Goal: Task Accomplishment & Management: Manage account settings

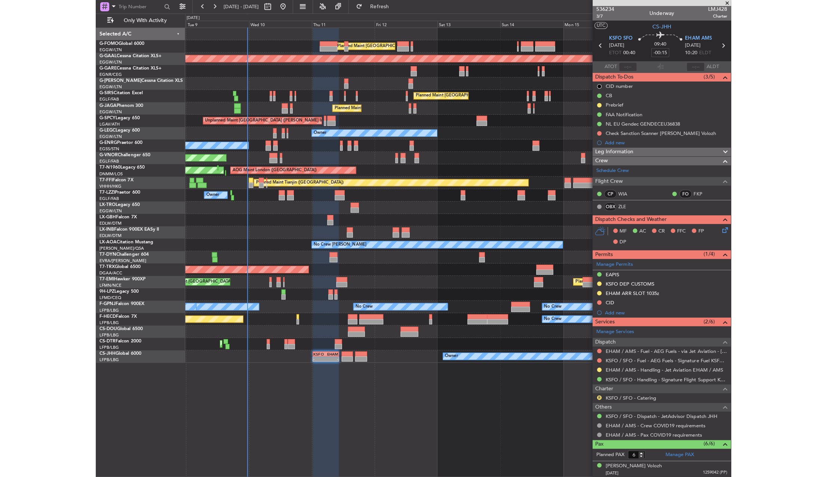
scroll to position [4, 0]
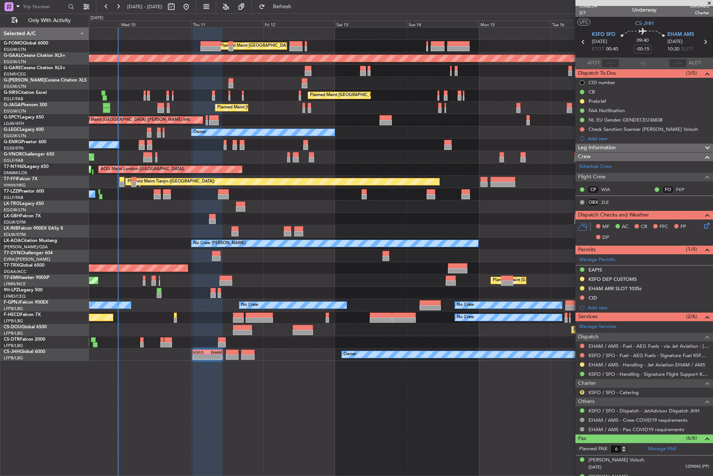
click at [392, 188] on div "Planned Maint Tianjin ([GEOGRAPHIC_DATA]) 17:40 Z 05:15 Z [PERSON_NAME] 17:00 Z…" at bounding box center [401, 182] width 624 height 12
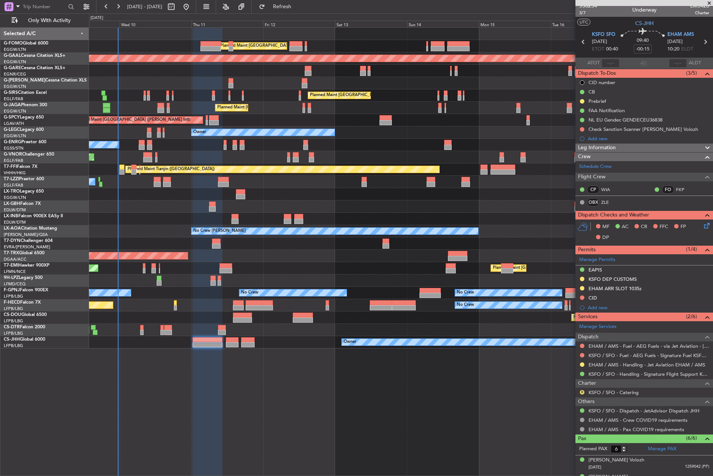
click at [471, 390] on div "Planned Maint [GEOGRAPHIC_DATA] ([GEOGRAPHIC_DATA]) Planned [GEOGRAPHIC_DATA] U…" at bounding box center [401, 251] width 624 height 449
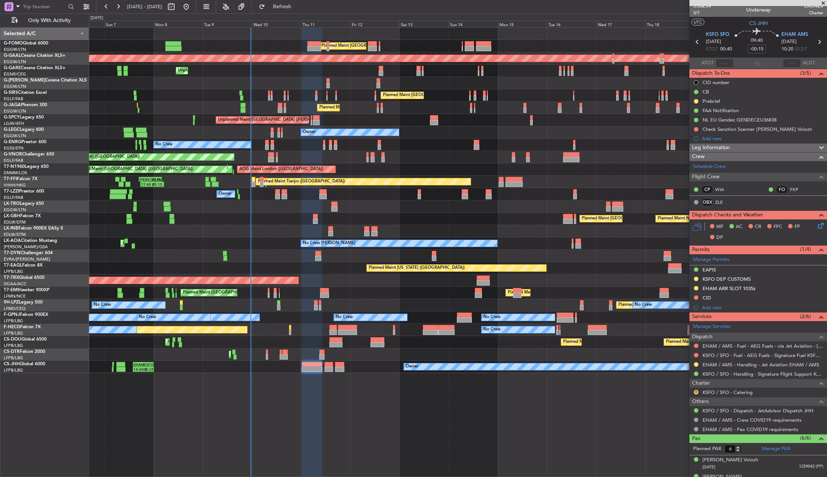
click at [426, 227] on div at bounding box center [458, 231] width 738 height 12
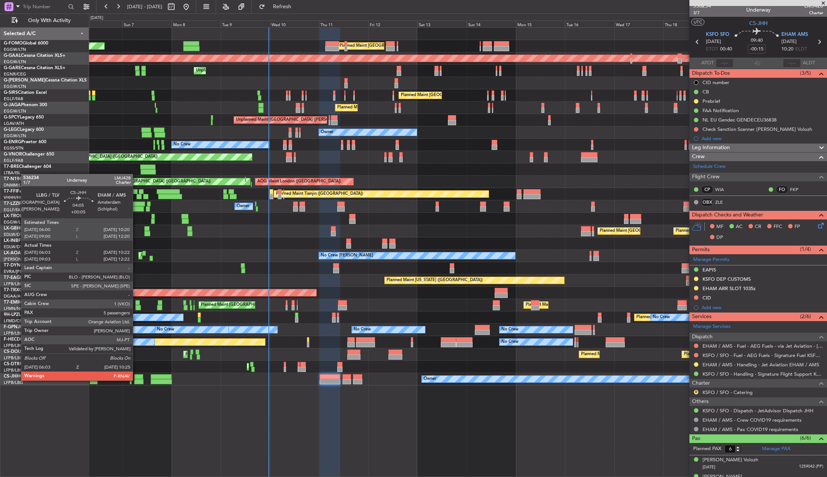
click at [137, 380] on div at bounding box center [138, 381] width 9 height 5
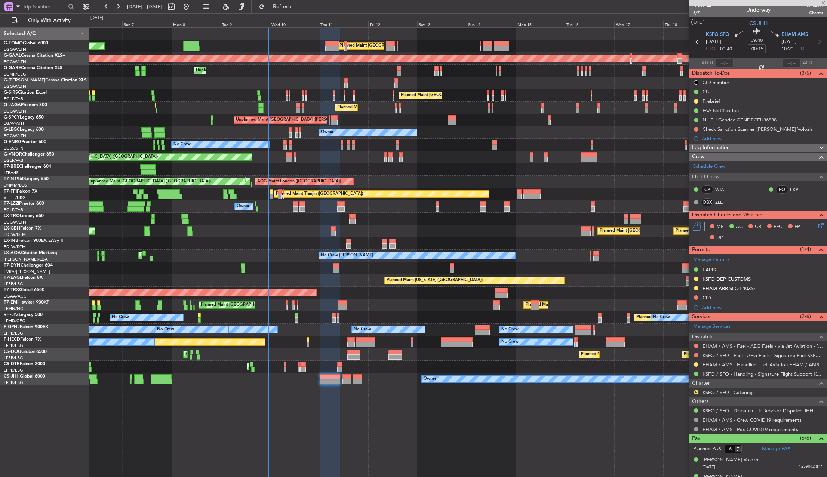
type input "+00:05"
type input "06:13"
type input "10:17"
type input "5"
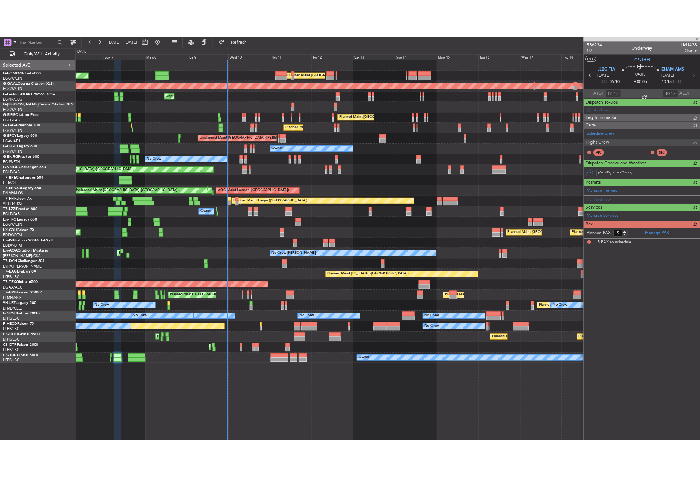
scroll to position [0, 0]
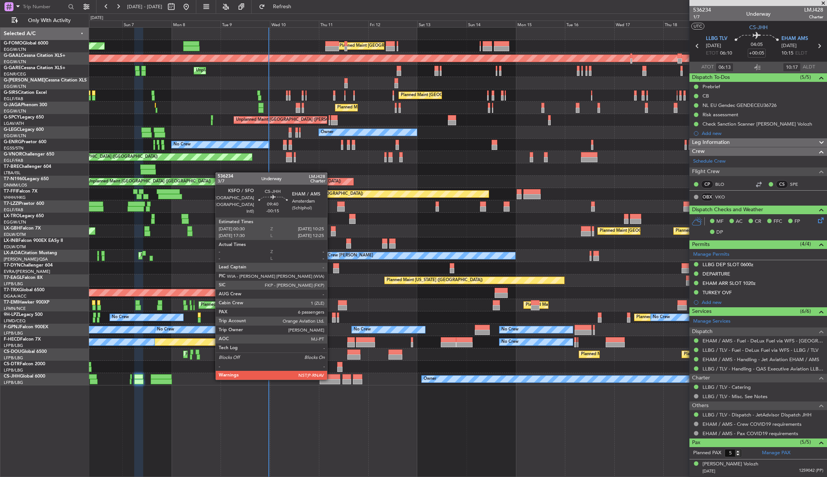
click at [331, 379] on div at bounding box center [330, 381] width 21 height 5
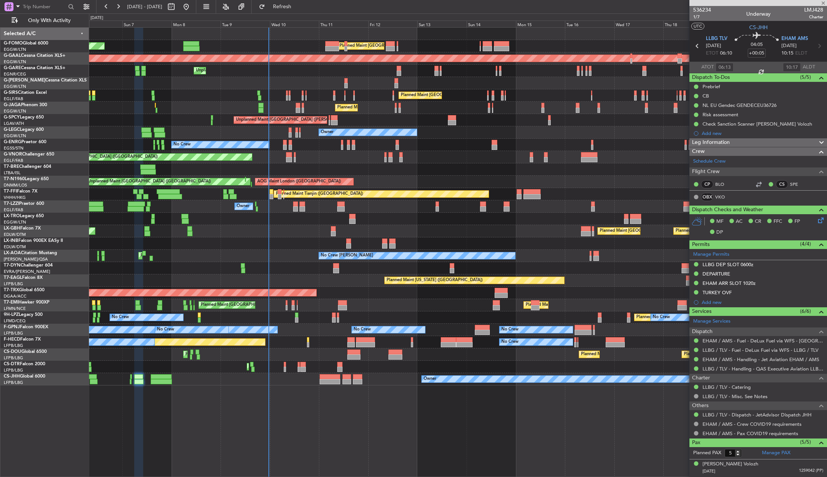
type input "-00:15"
type input "6"
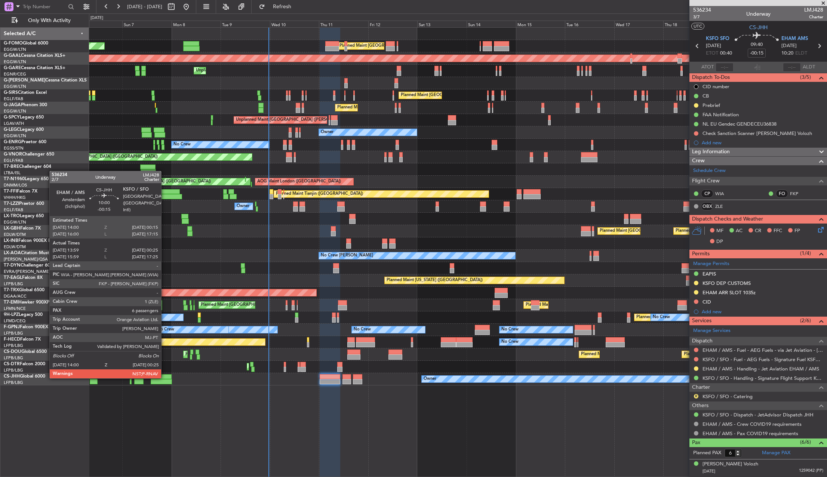
click at [165, 378] on div at bounding box center [161, 376] width 21 height 5
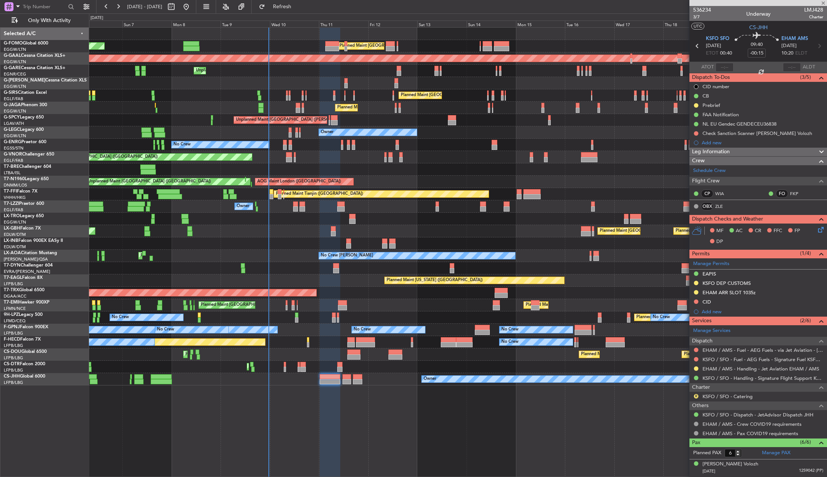
type input "14:09"
type input "00:20"
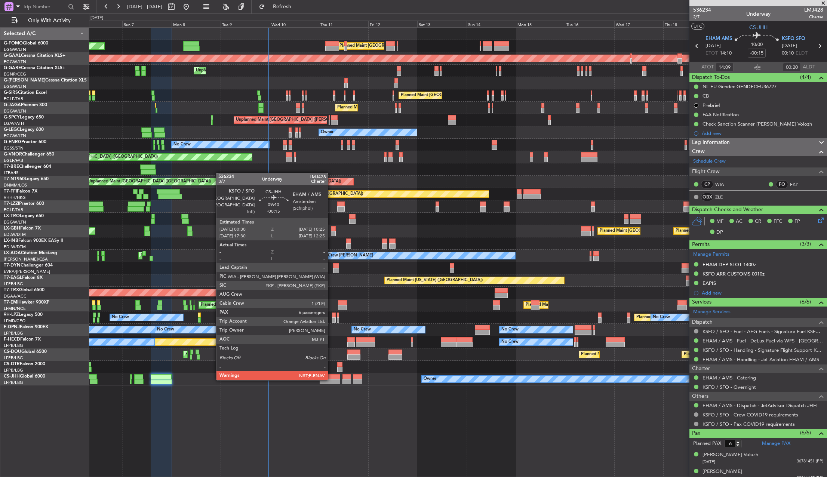
click at [331, 380] on div at bounding box center [330, 381] width 21 height 5
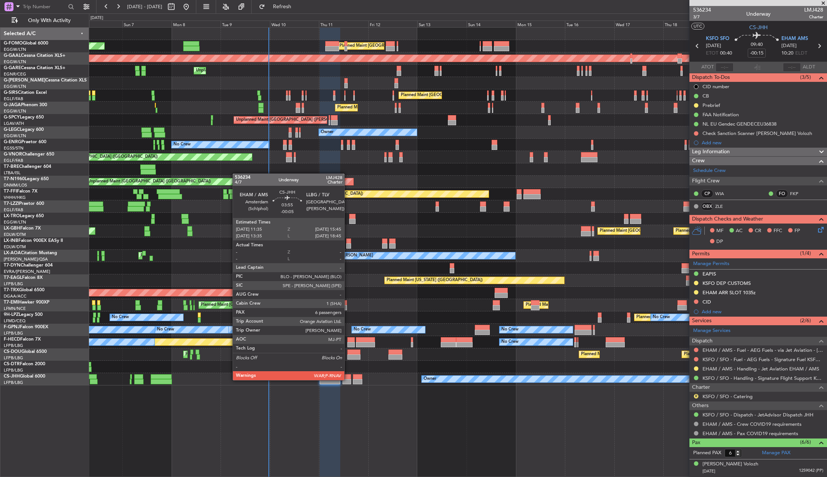
click at [348, 379] on div at bounding box center [347, 381] width 9 height 5
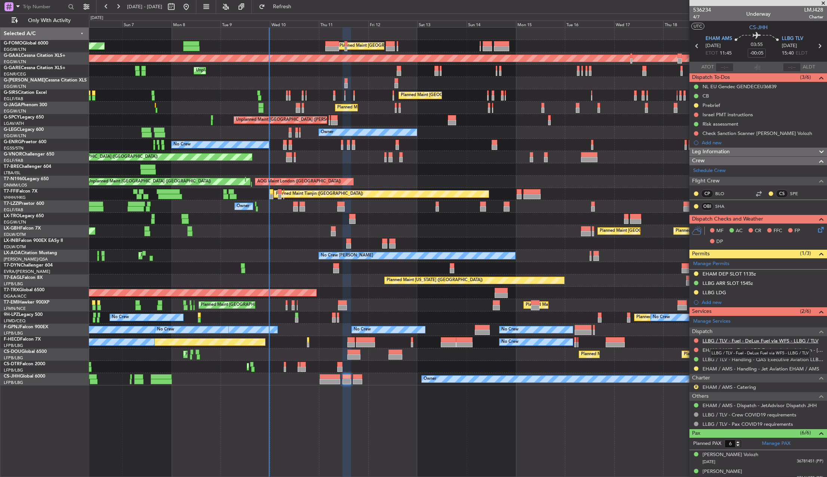
click at [620, 341] on link "LLBG / TLV - Fuel - DeLux Fuel via WFS - LLBG / TLV" at bounding box center [761, 341] width 116 height 6
click at [620, 361] on link "LLBG / TLV - Handling - QAS Executive Aviation LLBG / TLV" at bounding box center [763, 359] width 121 height 6
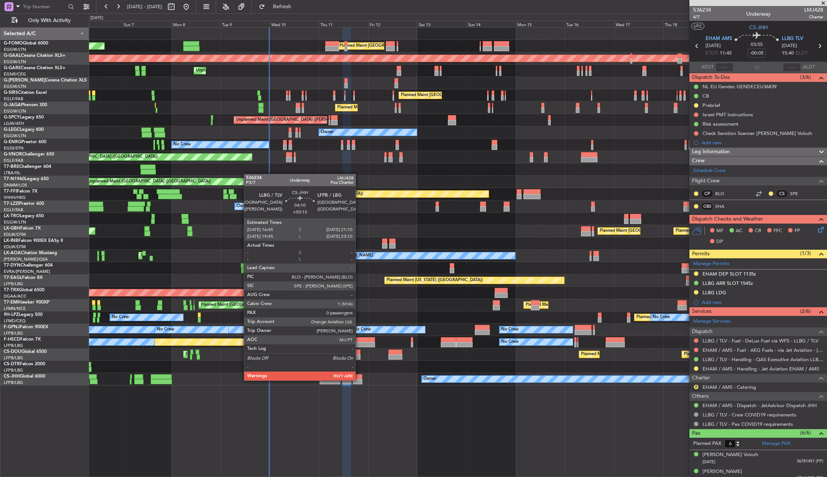
click at [359, 380] on div at bounding box center [357, 381] width 9 height 5
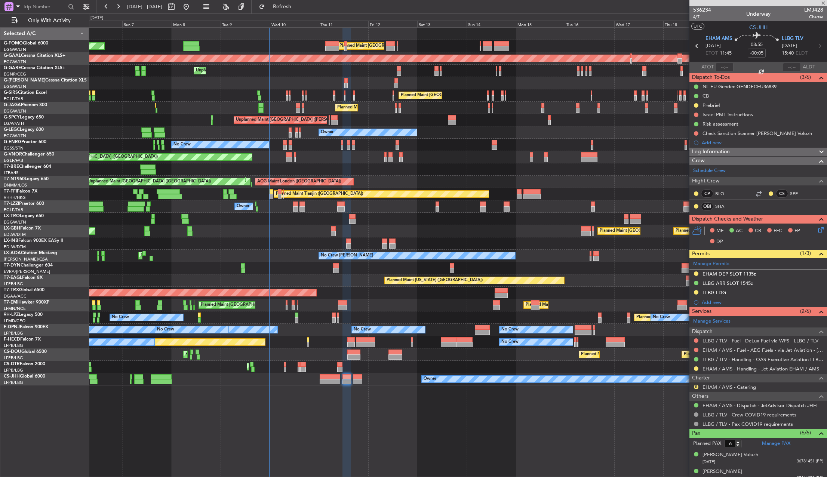
type input "+00:15"
type input "0"
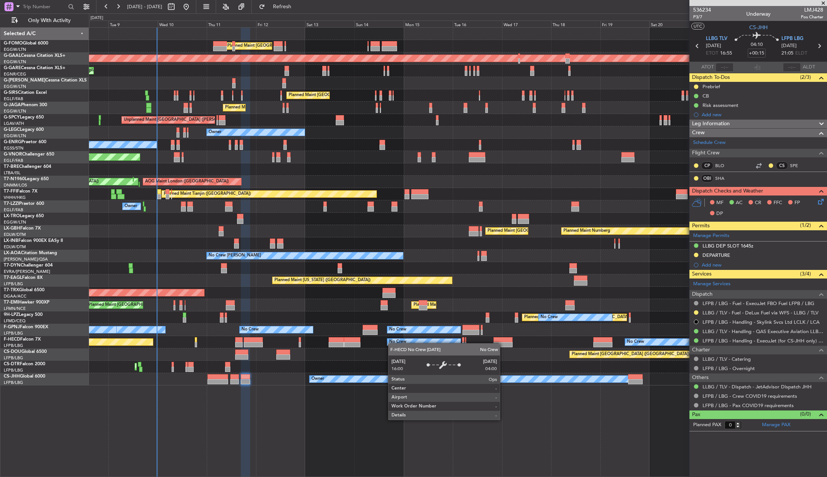
click at [392, 343] on div "No Crew" at bounding box center [397, 342] width 17 height 11
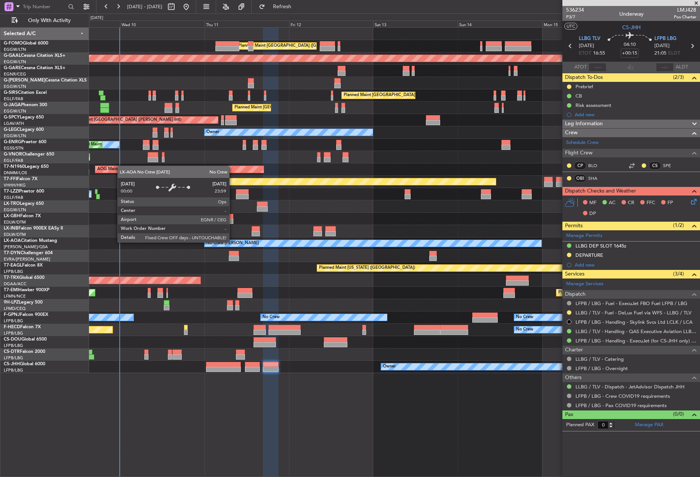
click at [404, 251] on div "Planned Maint [GEOGRAPHIC_DATA] ([GEOGRAPHIC_DATA]) Planned [GEOGRAPHIC_DATA] U…" at bounding box center [394, 201] width 611 height 346
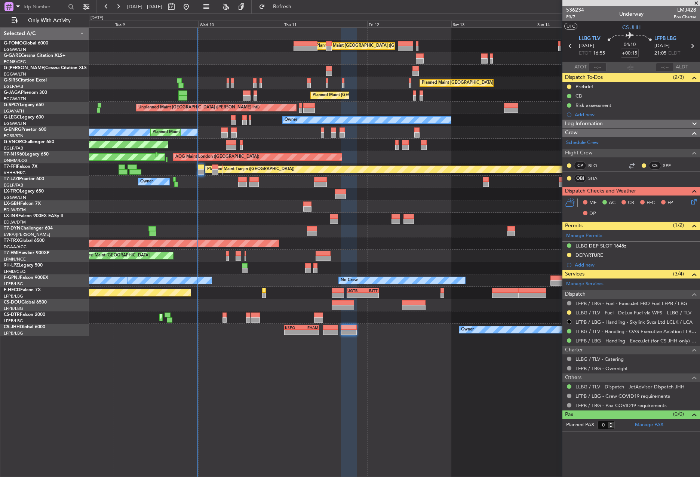
click at [313, 333] on div "-" at bounding box center [309, 332] width 17 height 4
type input "-00:15"
type input "6"
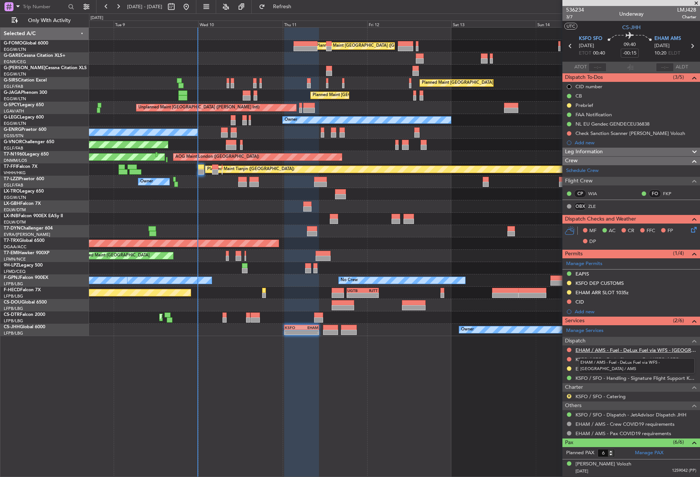
click at [613, 351] on link "EHAM / AMS - Fuel - DeLux Fuel via WFS - [GEOGRAPHIC_DATA] / AMS" at bounding box center [636, 350] width 121 height 6
click at [582, 367] on link "EHAM / AMS - Handling - Jet Aviation EHAM / AMS" at bounding box center [634, 369] width 117 height 6
click at [601, 362] on link "KSFO / SFO - Fuel - Signature Fuel KSFO / SFO" at bounding box center [628, 359] width 104 height 6
click at [599, 377] on link "KSFO / SFO - Handling - Signature Flight Support KSFO / SFO" at bounding box center [636, 378] width 121 height 6
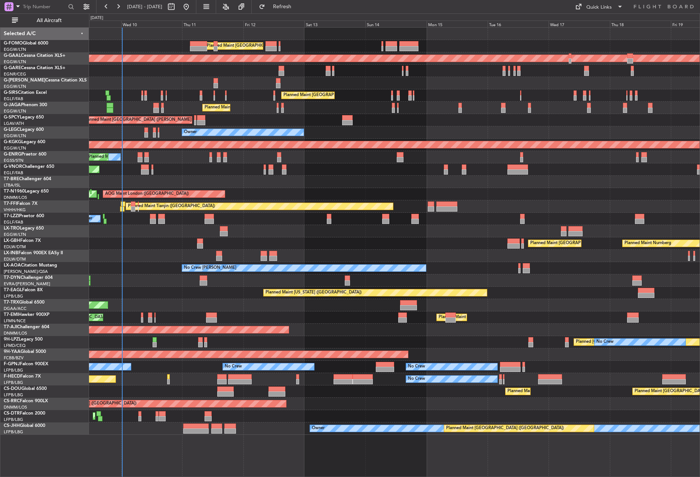
click at [170, 137] on div "Planned Maint [GEOGRAPHIC_DATA] ([GEOGRAPHIC_DATA]) Planned [GEOGRAPHIC_DATA] U…" at bounding box center [394, 231] width 611 height 407
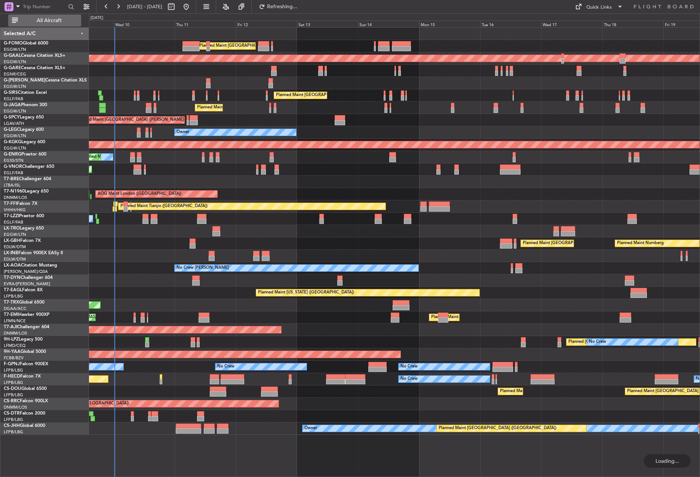
click at [54, 22] on span "All Aircraft" at bounding box center [48, 20] width 59 height 5
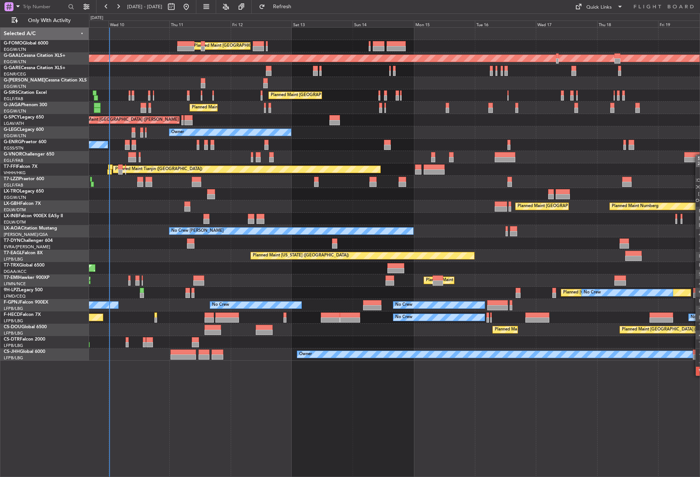
click at [695, 156] on div "Planned Maint London (Luton) Planned Maint Dusseldorf Unplanned Maint Chester P…" at bounding box center [350, 245] width 700 height 464
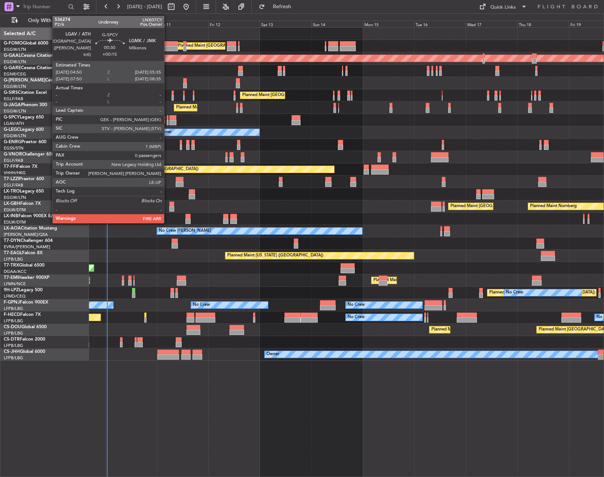
click at [168, 116] on div at bounding box center [168, 117] width 2 height 5
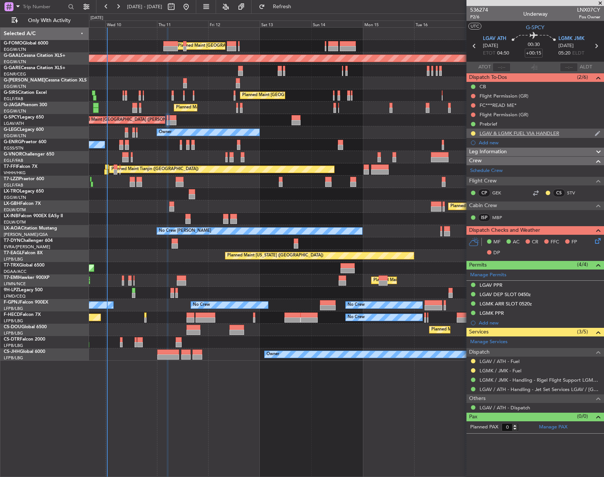
click at [533, 132] on div "LGAV & LGMK FUEL VIA HANDLER" at bounding box center [520, 133] width 80 height 6
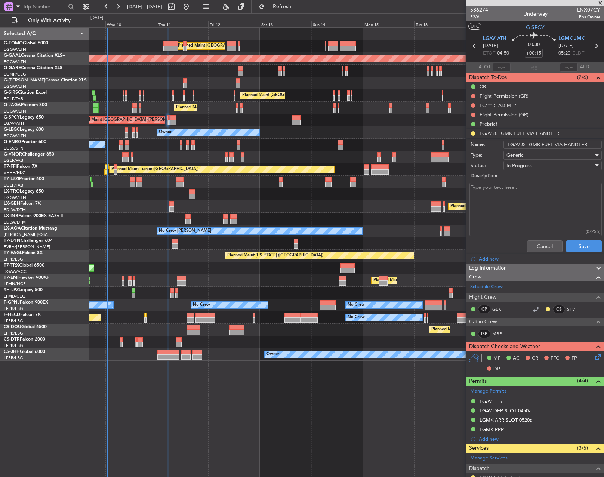
click at [585, 144] on input "LGAV & LGMK FUEL VIA HANDLER" at bounding box center [553, 145] width 98 height 8
type input "LGAV & LGMK FUEL VIA WFS"
click button "Cancel" at bounding box center [545, 246] width 36 height 12
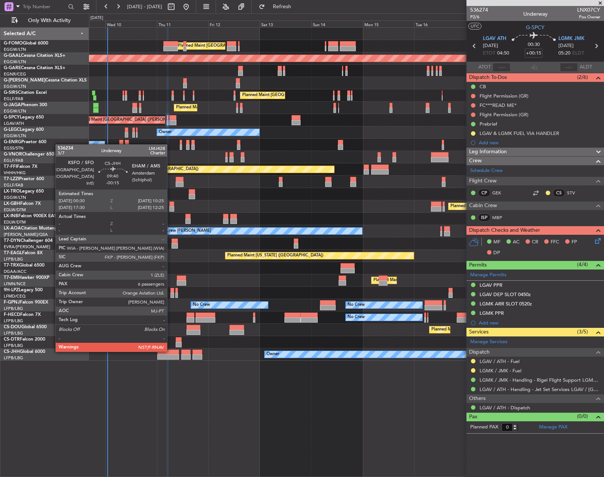
click at [171, 351] on div at bounding box center [167, 352] width 21 height 5
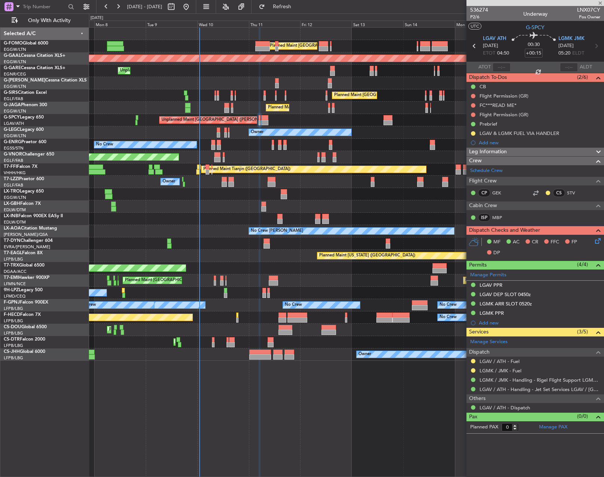
click at [346, 417] on div "Planned Maint London (Luton) Planned Maint London (Luton) Planned Maint Dusseld…" at bounding box center [346, 252] width 515 height 450
type input "-00:15"
type input "6"
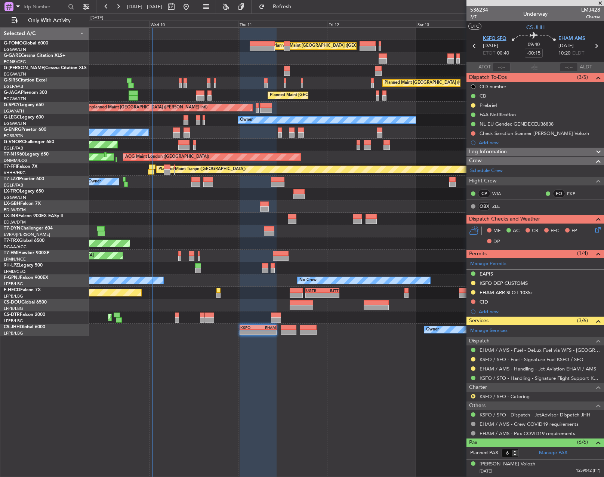
click at [493, 38] on span "KSFO SFO" at bounding box center [495, 38] width 24 height 7
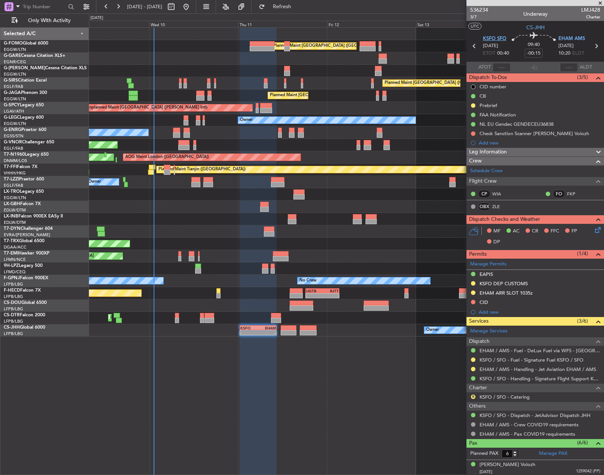
click at [491, 39] on span "KSFO SFO" at bounding box center [495, 38] width 24 height 7
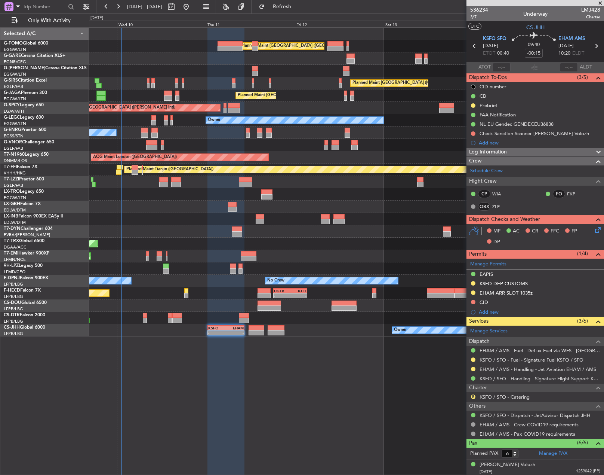
click at [330, 181] on div "Owner" at bounding box center [346, 182] width 515 height 12
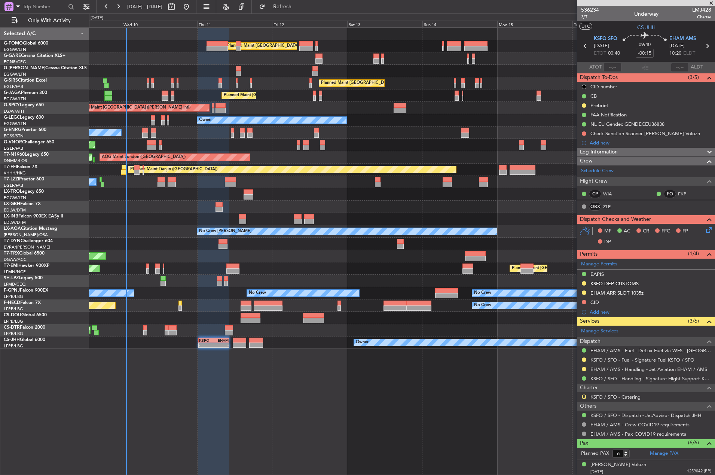
click at [223, 354] on div "Planned Maint London (Luton) Unplanned Maint Chester Planned Maint London (Farn…" at bounding box center [402, 250] width 626 height 447
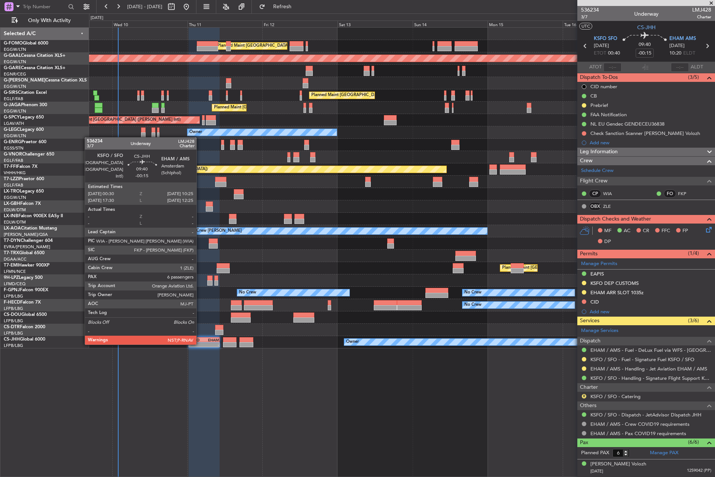
click at [200, 344] on div "-" at bounding box center [196, 345] width 15 height 4
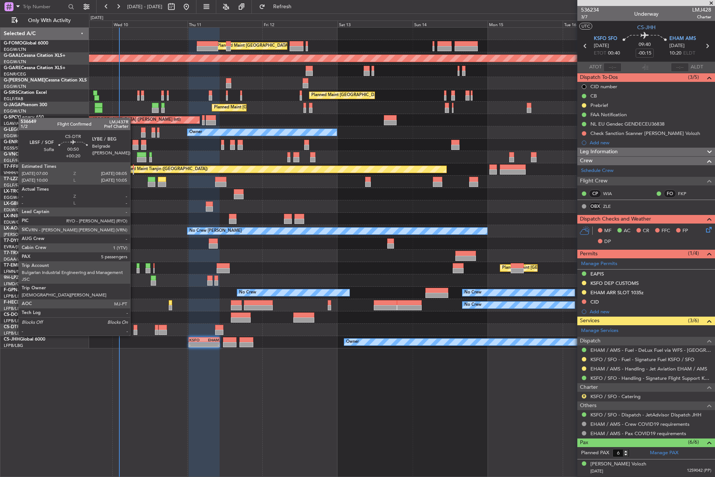
click at [133, 328] on div "Planned Maint Mugla ([GEOGRAPHIC_DATA])" at bounding box center [401, 330] width 625 height 12
click at [134, 330] on div at bounding box center [136, 332] width 4 height 5
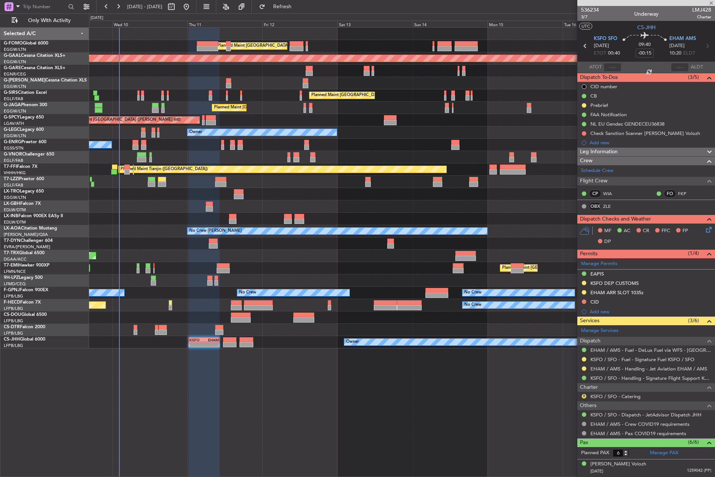
type input "+00:20"
type input "5"
